Goal: Task Accomplishment & Management: Manage account settings

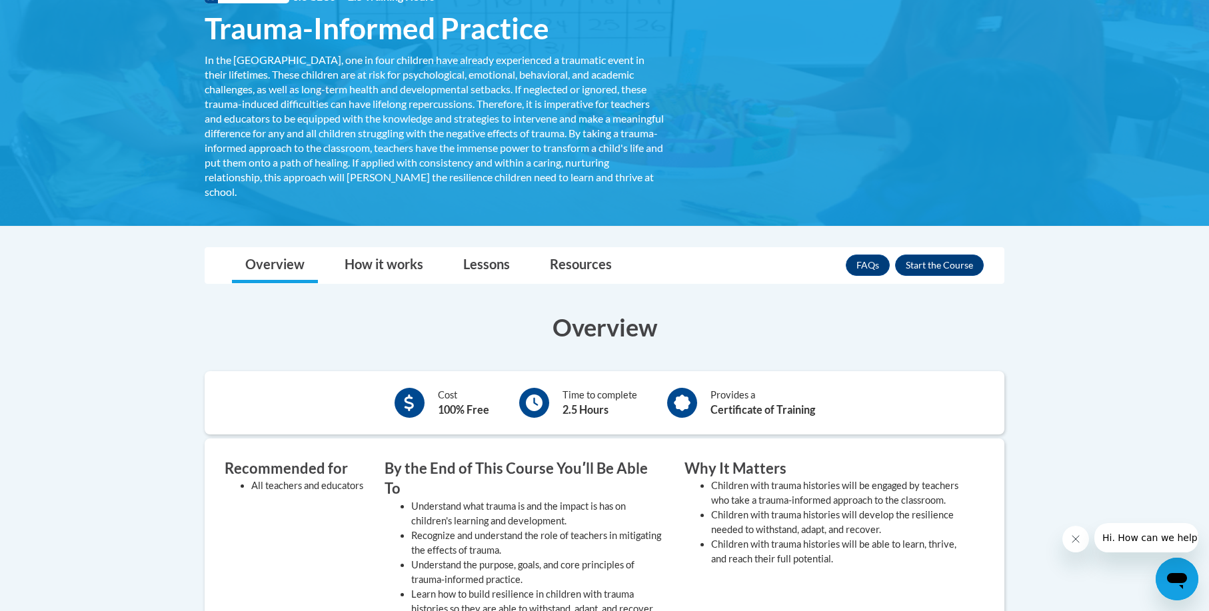
scroll to position [195, 0]
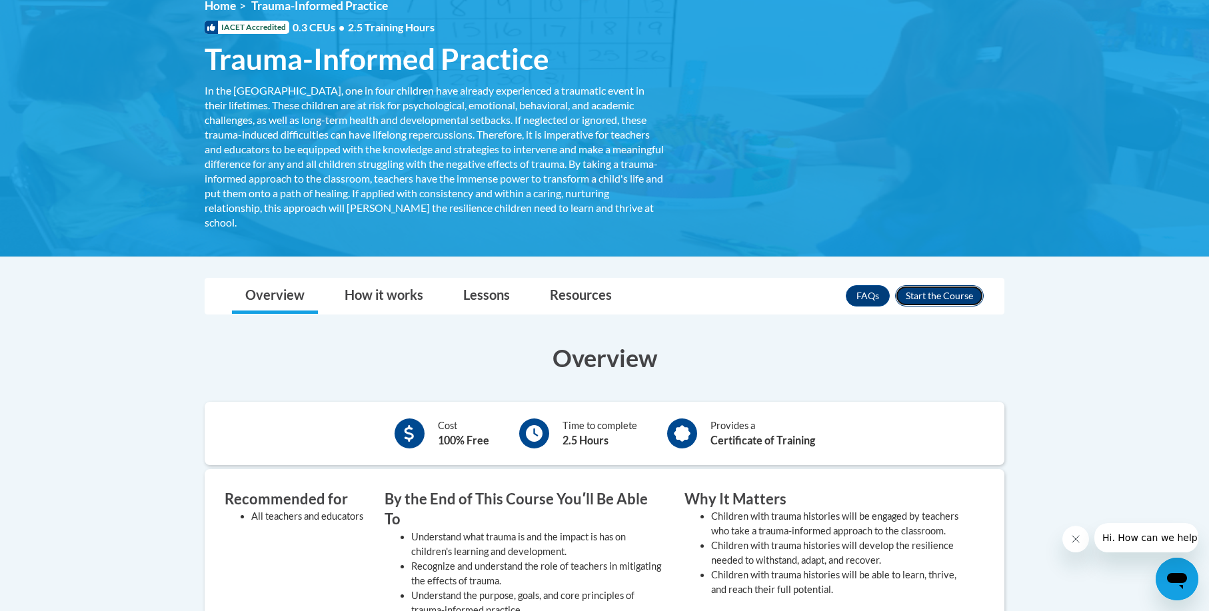
click at [954, 298] on button "Enroll" at bounding box center [939, 295] width 89 height 21
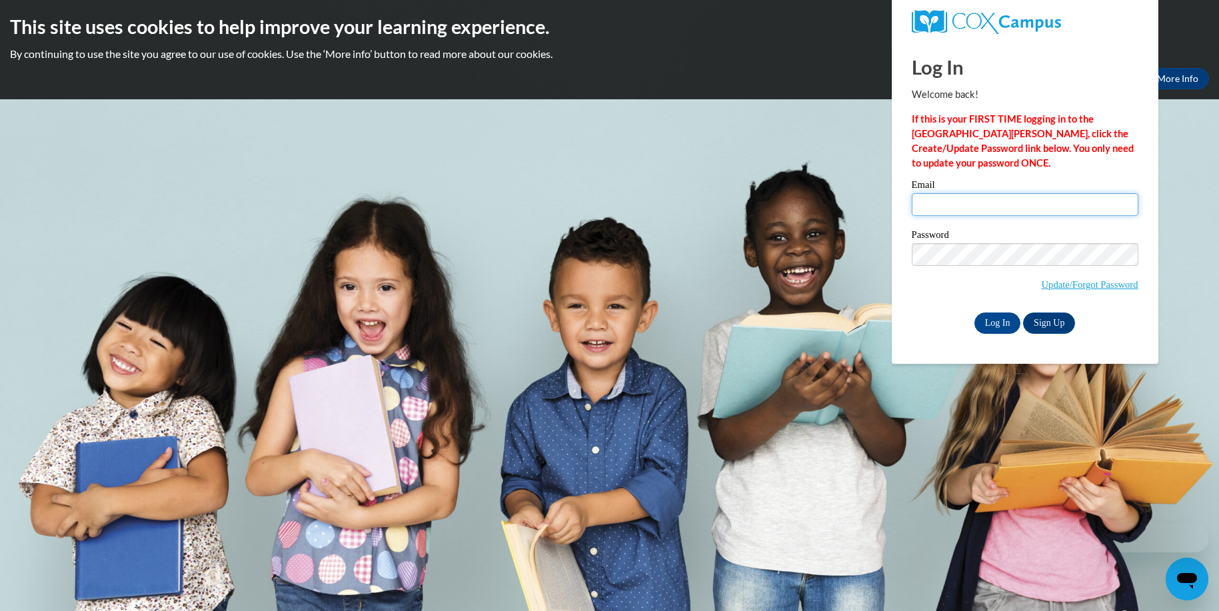
click at [991, 206] on input "Email" at bounding box center [1025, 204] width 227 height 23
type input "[EMAIL_ADDRESS][DOMAIN_NAME]"
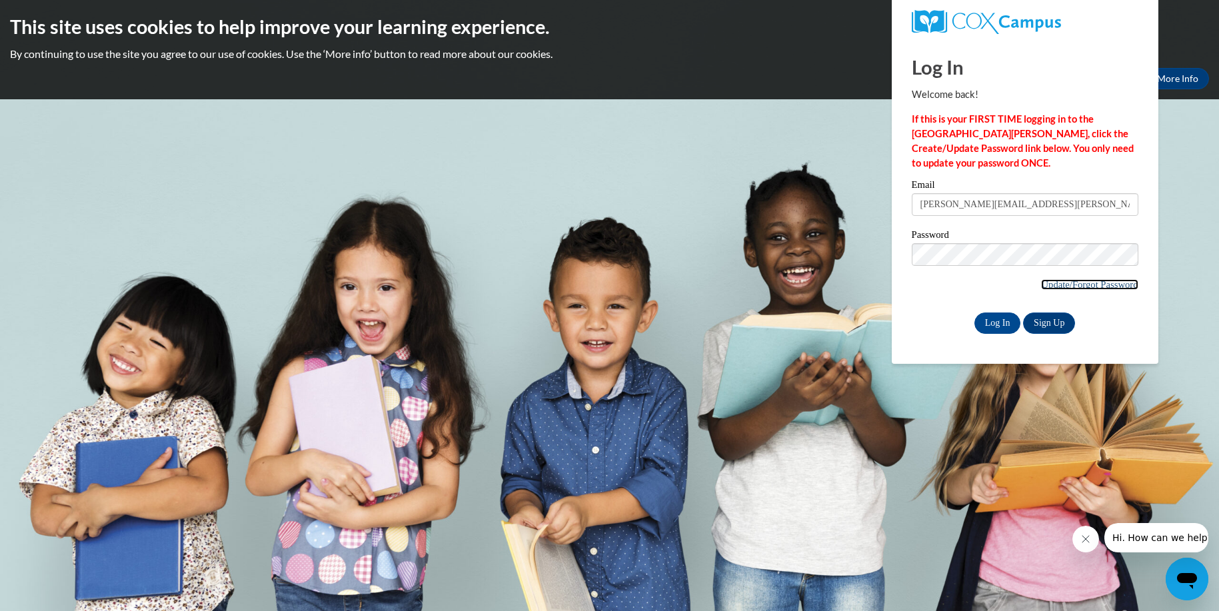
click at [1054, 281] on link "Update/Forgot Password" at bounding box center [1089, 284] width 97 height 11
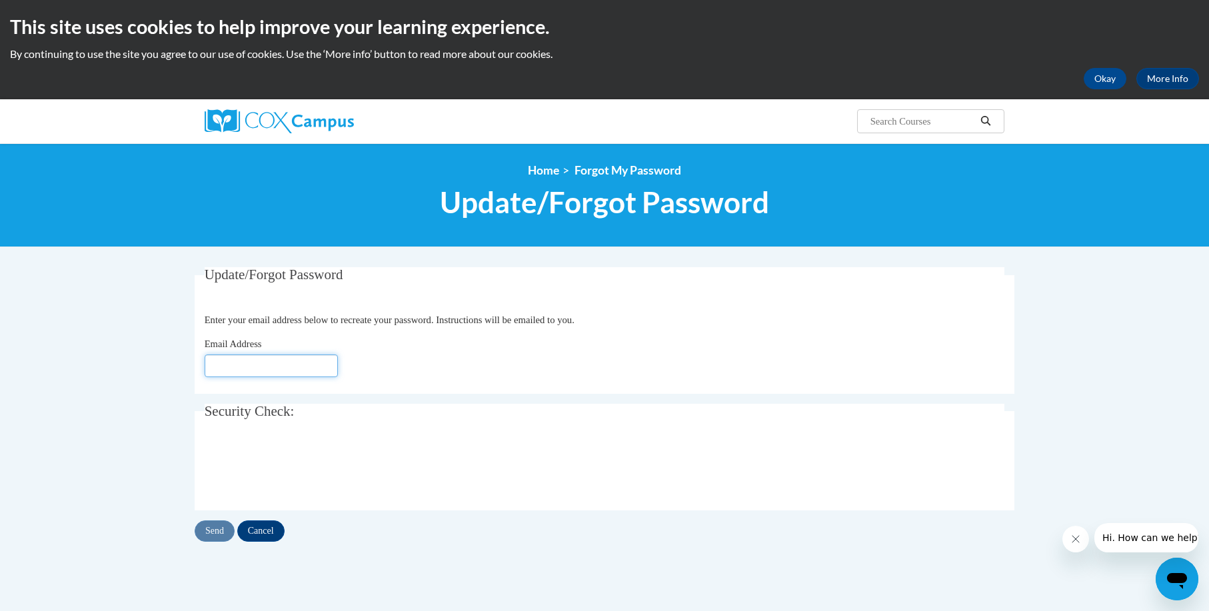
click at [286, 369] on input "Email Address" at bounding box center [271, 366] width 133 height 23
type input "sally.irwin@delmar.k12.de.us"
click at [210, 533] on input "Send" at bounding box center [215, 531] width 40 height 21
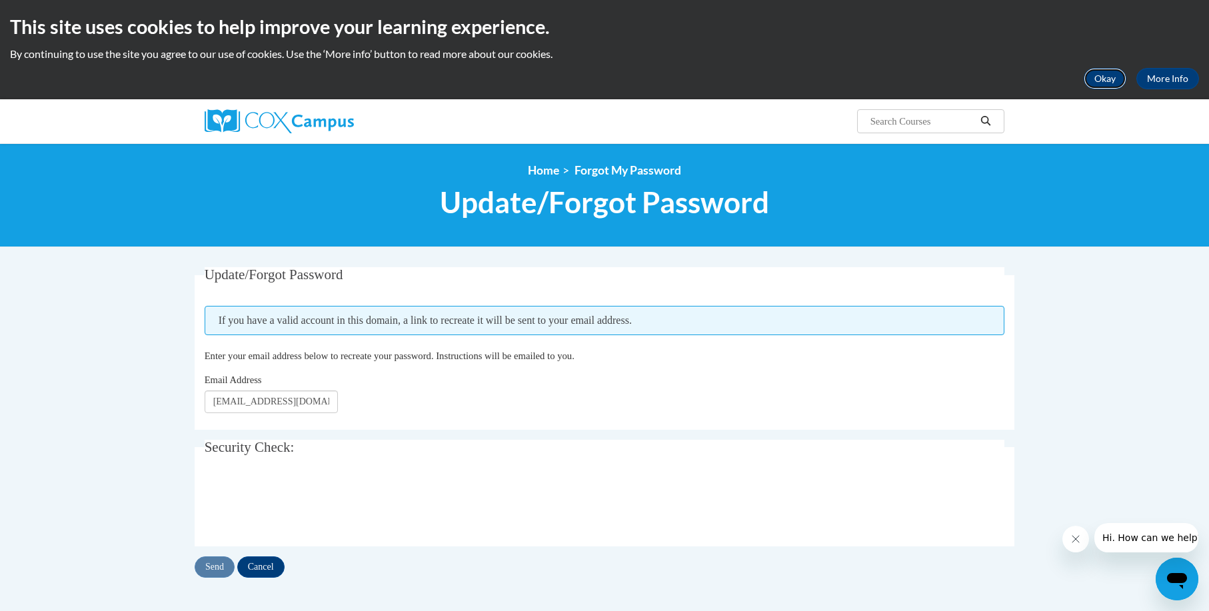
click at [1091, 79] on button "Okay" at bounding box center [1105, 78] width 43 height 21
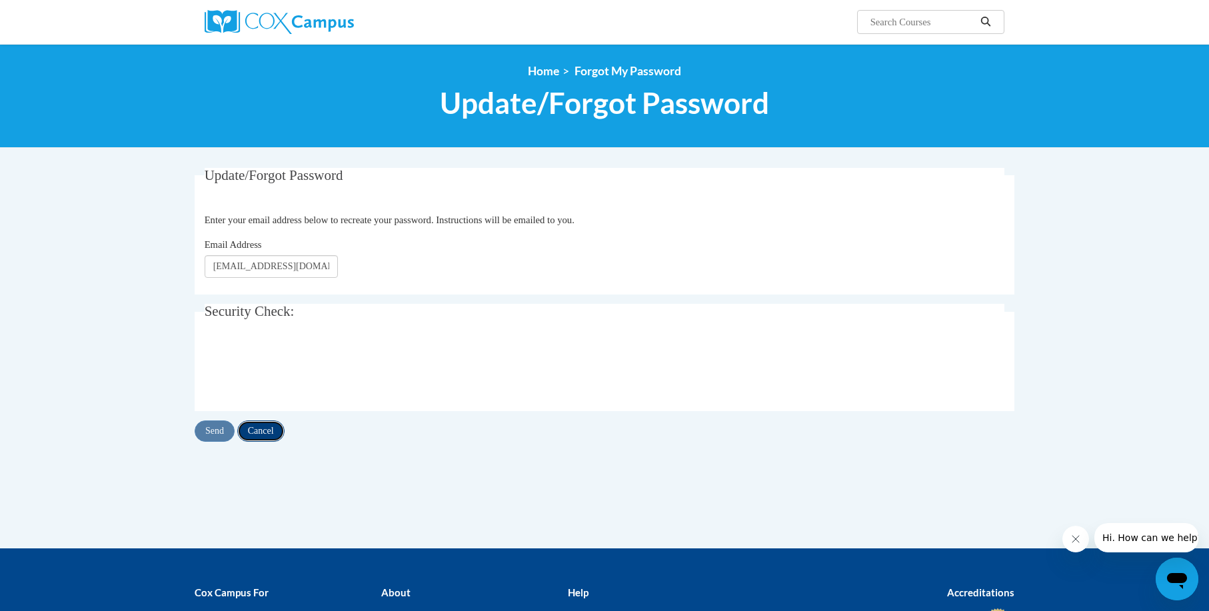
click at [260, 431] on input "Cancel" at bounding box center [260, 431] width 47 height 21
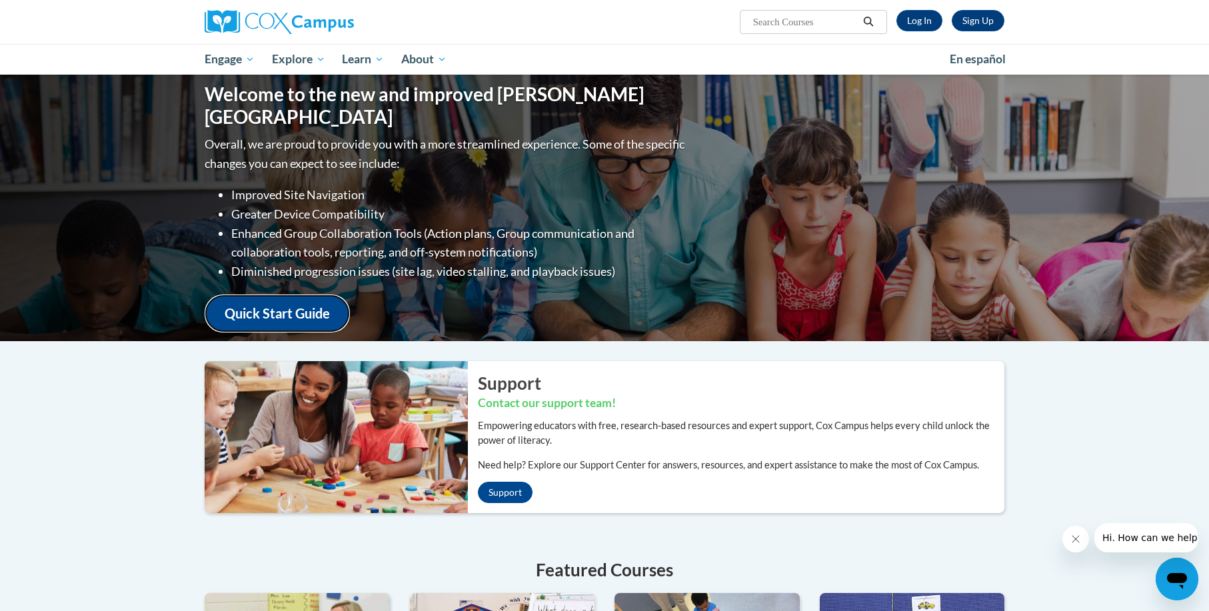
click at [287, 306] on link "Quick Start Guide" at bounding box center [277, 314] width 145 height 38
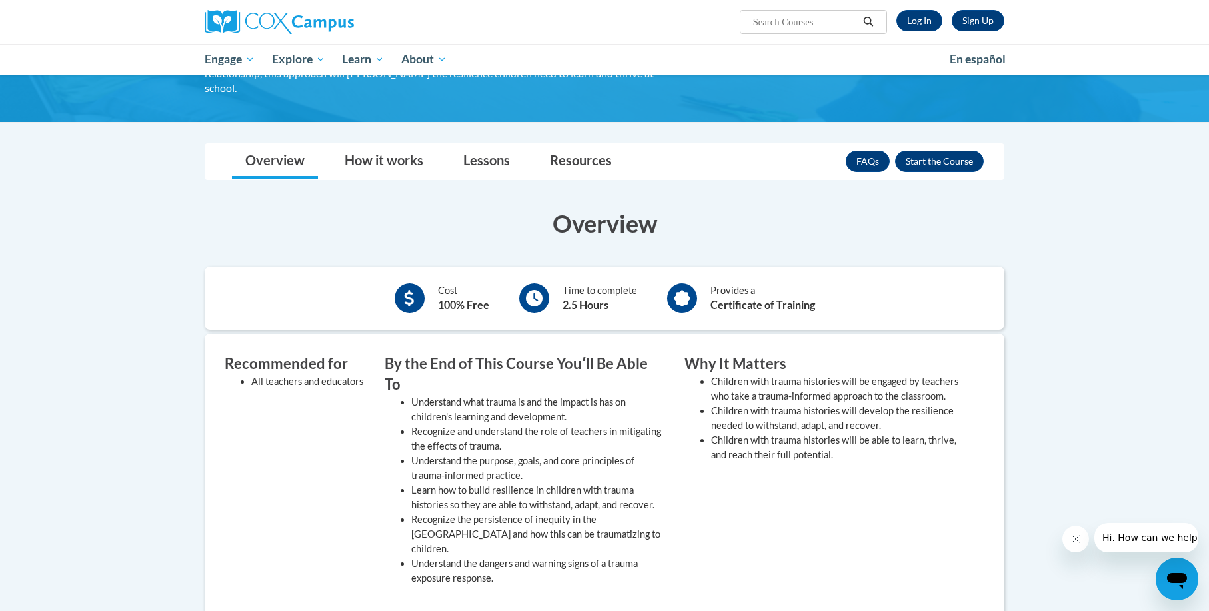
scroll to position [237, 0]
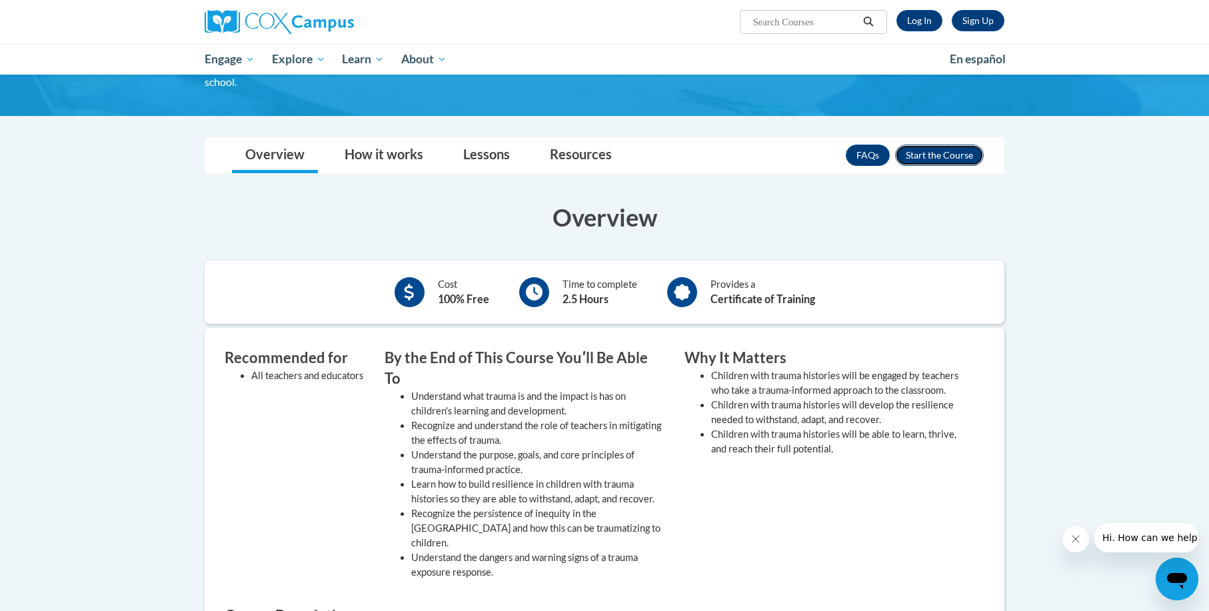
click at [957, 156] on button "Enroll" at bounding box center [939, 155] width 89 height 21
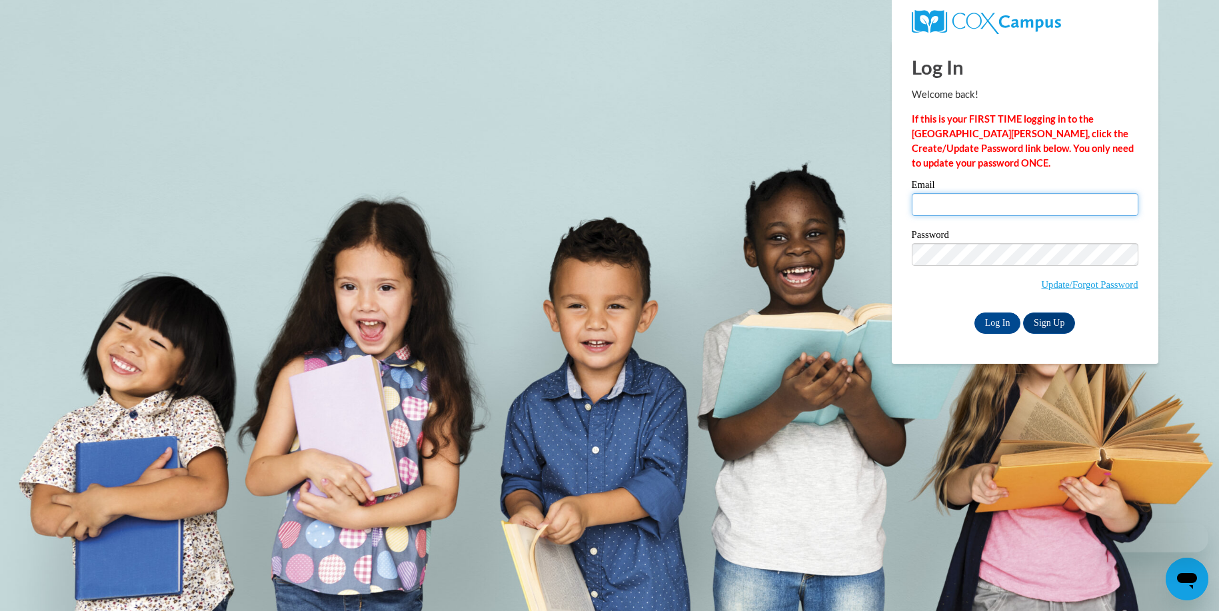
drag, startPoint x: 0, startPoint y: 0, endPoint x: 973, endPoint y: 203, distance: 993.7
click at [973, 203] on input "Email" at bounding box center [1025, 204] width 227 height 23
type input "sally.irwin@delmar.k12.de.us"
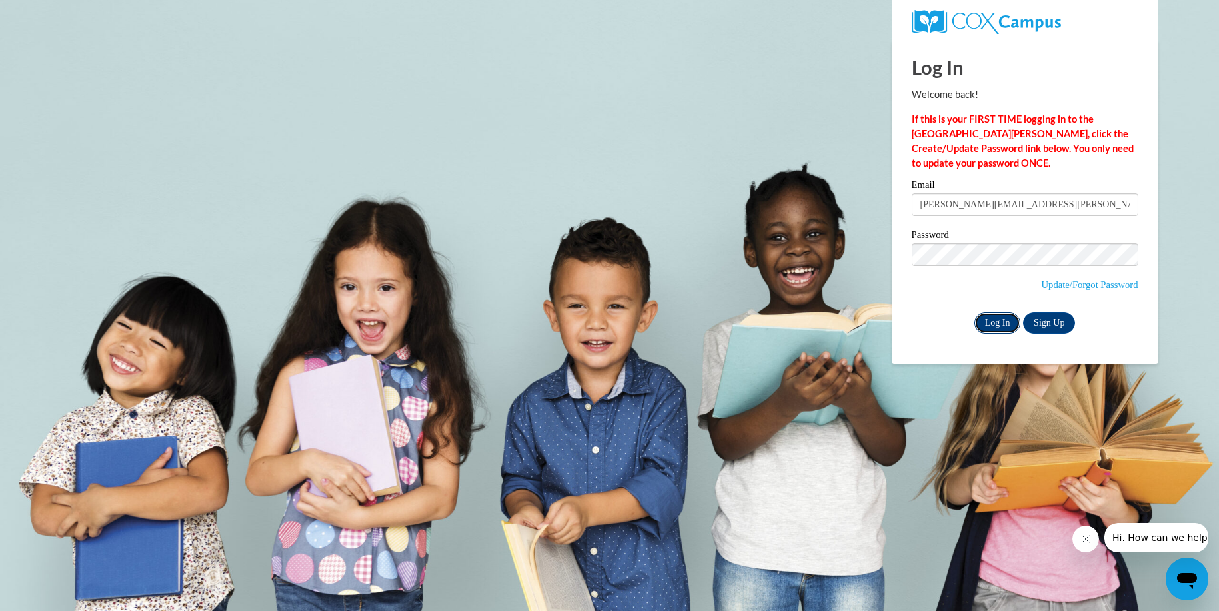
click at [995, 323] on input "Log In" at bounding box center [998, 323] width 47 height 21
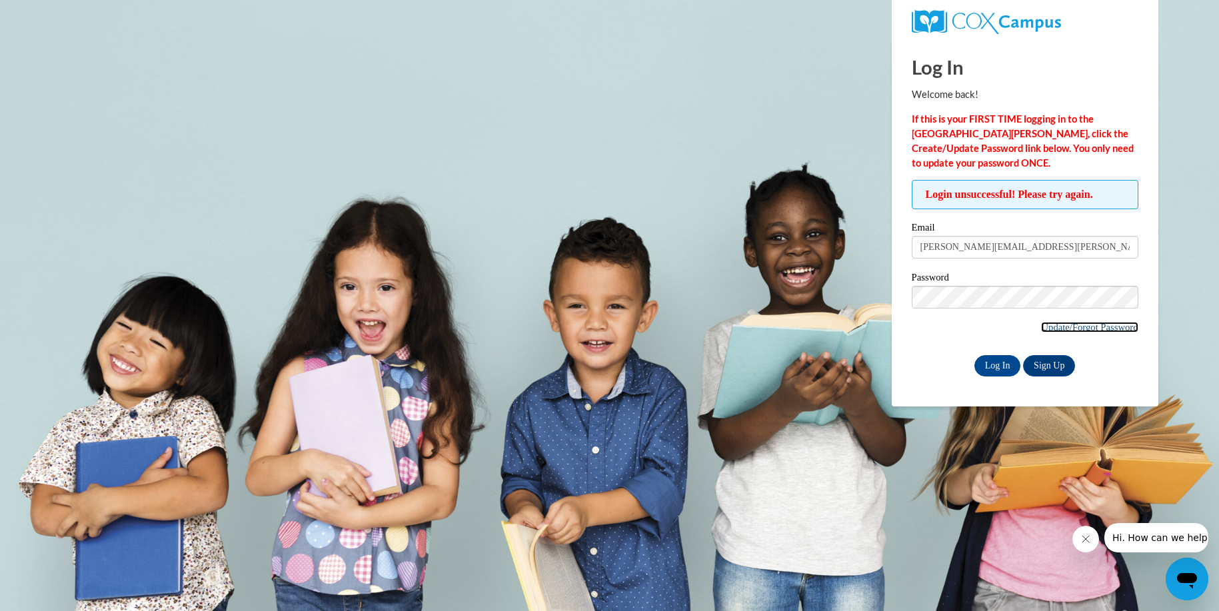
click at [1059, 330] on link "Update/Forgot Password" at bounding box center [1089, 327] width 97 height 11
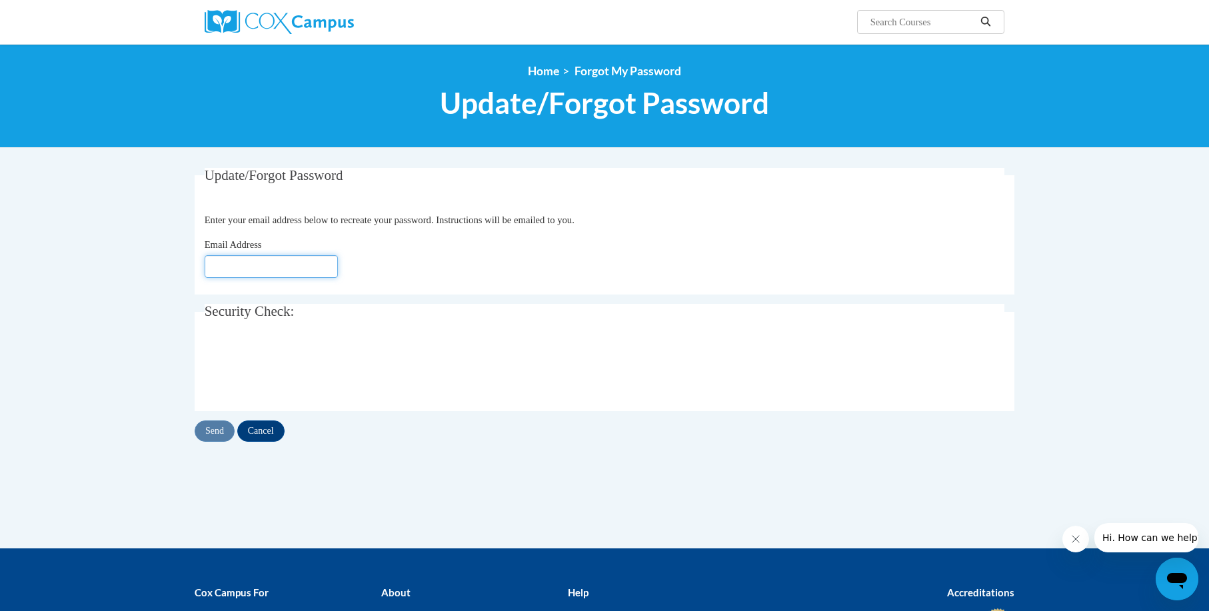
click at [269, 275] on input "Email Address" at bounding box center [271, 266] width 133 height 23
type input "[EMAIL_ADDRESS][DOMAIN_NAME]"
click at [219, 433] on input "Send" at bounding box center [215, 431] width 40 height 21
